Goal: Navigation & Orientation: Find specific page/section

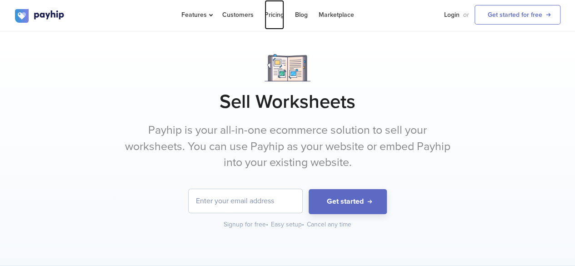
click at [265, 12] on link "Pricing" at bounding box center [275, 15] width 20 height 30
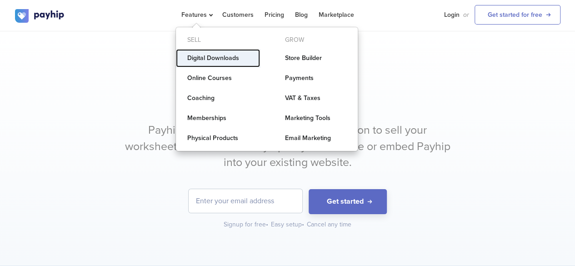
click at [216, 55] on link "Digital Downloads" at bounding box center [218, 58] width 84 height 18
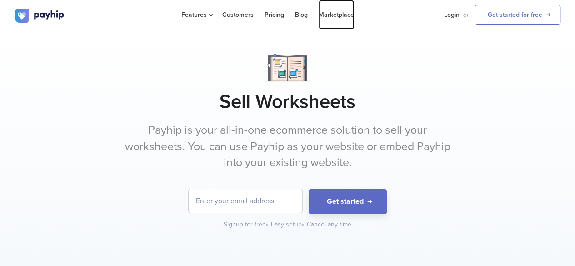
click at [330, 19] on link "Marketplace" at bounding box center [336, 15] width 35 height 30
